Goal: Transaction & Acquisition: Purchase product/service

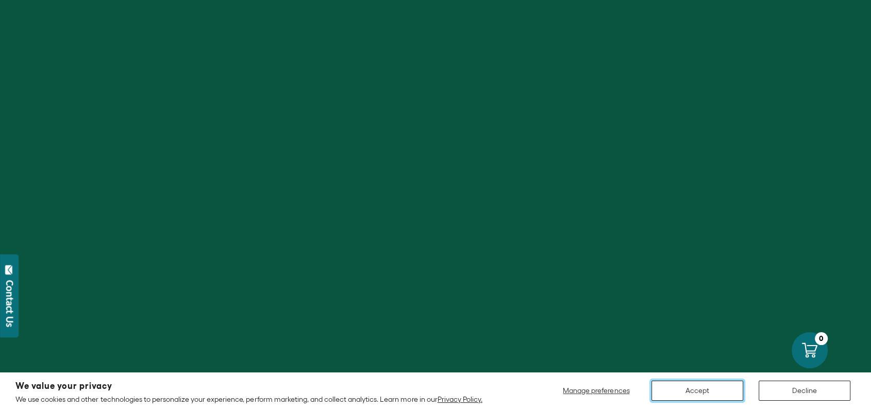
click at [709, 393] on button "Accept" at bounding box center [697, 390] width 92 height 20
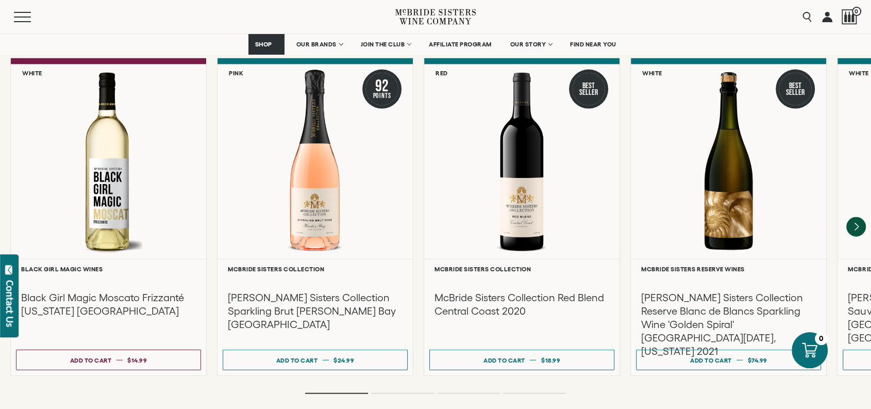
scroll to position [2267, 0]
click at [855, 223] on icon "Next" at bounding box center [856, 227] width 4 height 8
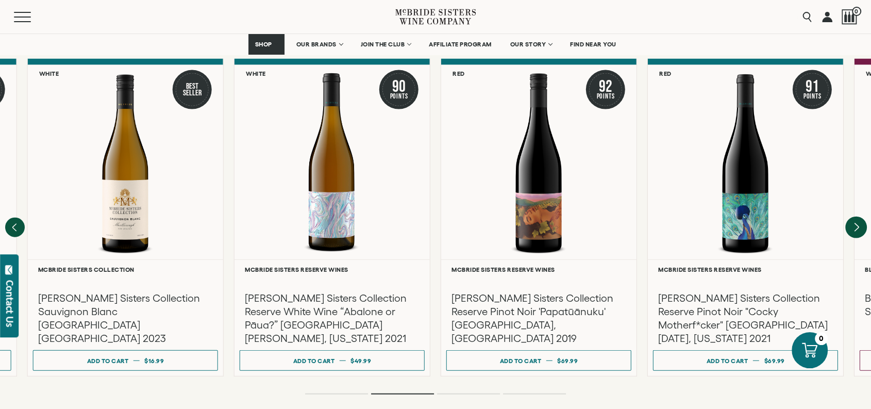
click at [855, 223] on icon "Next" at bounding box center [856, 227] width 4 height 8
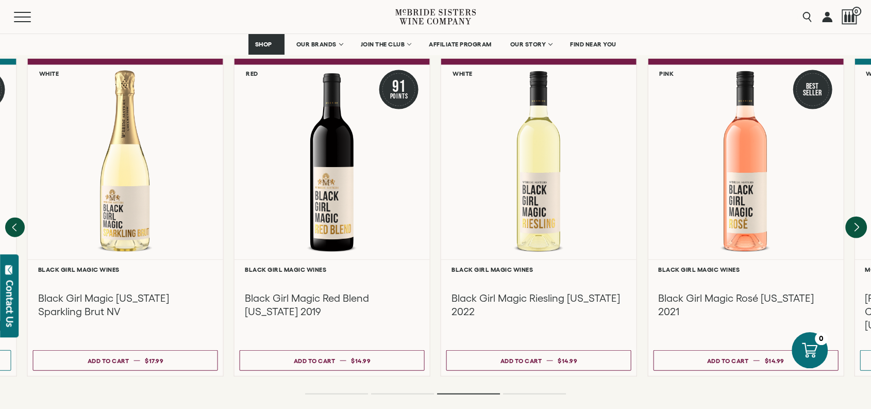
click at [855, 223] on icon "Next" at bounding box center [856, 227] width 4 height 8
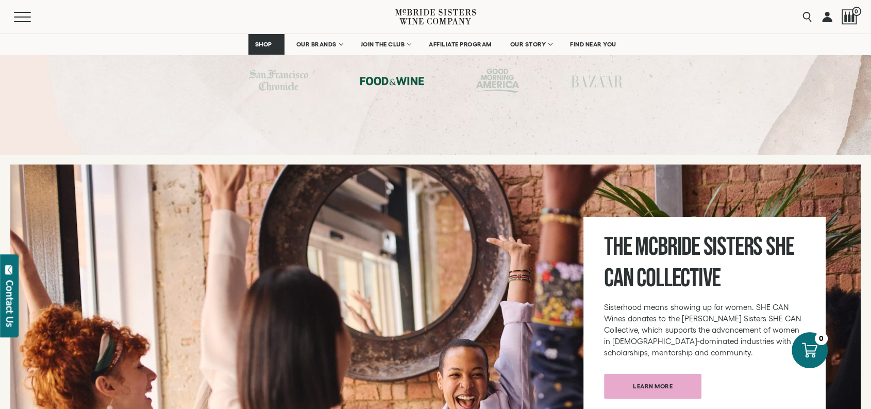
scroll to position [4052, 0]
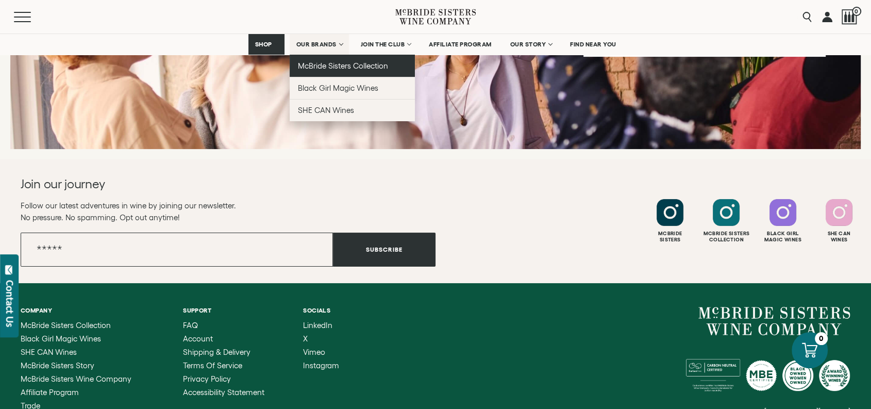
click at [349, 63] on span "McBride Sisters Collection" at bounding box center [343, 65] width 91 height 9
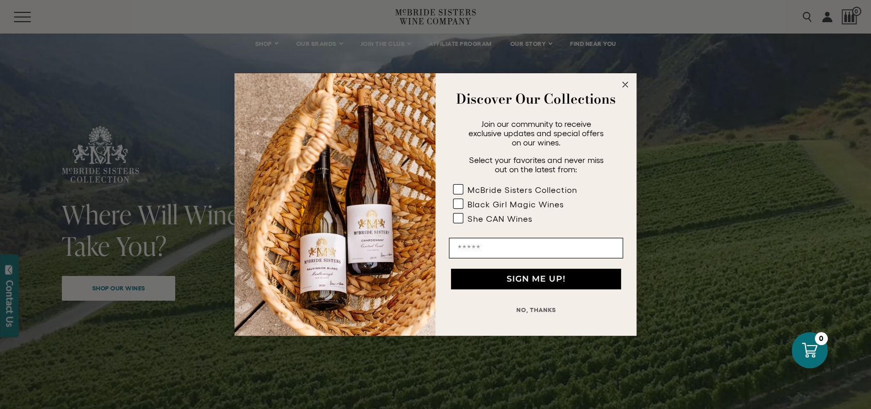
click at [626, 86] on circle "Close dialog" at bounding box center [625, 85] width 12 height 12
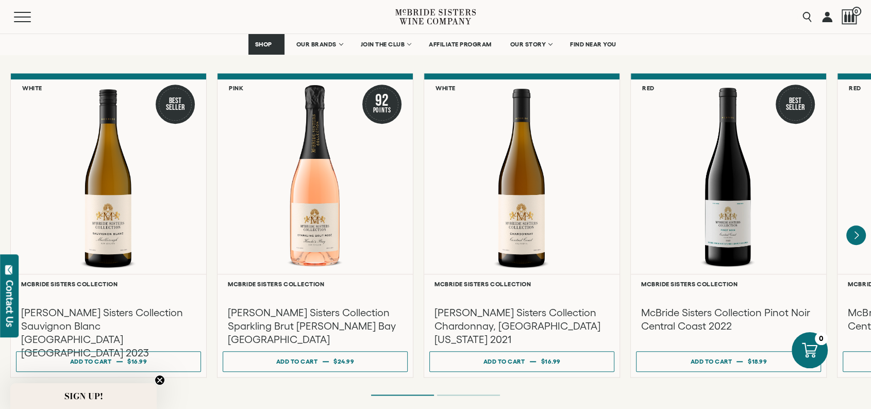
scroll to position [857, 0]
